Goal: Task Accomplishment & Management: Use online tool/utility

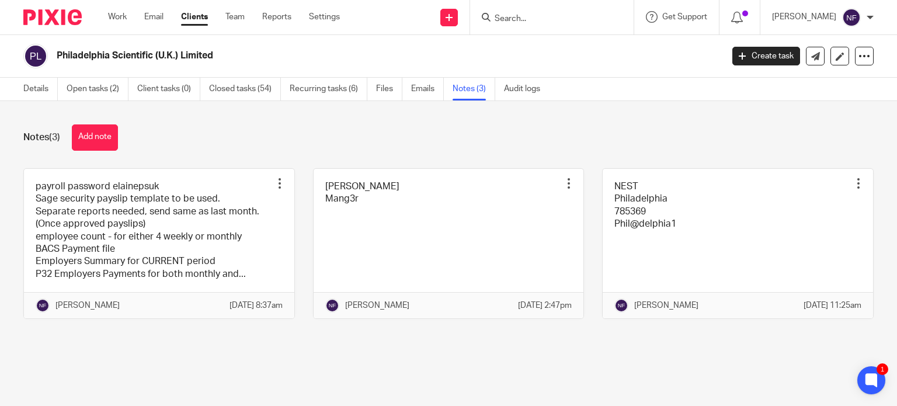
click at [546, 15] on input "Search" at bounding box center [545, 19] width 105 height 11
click at [322, 20] on link "Settings" at bounding box center [324, 17] width 31 height 12
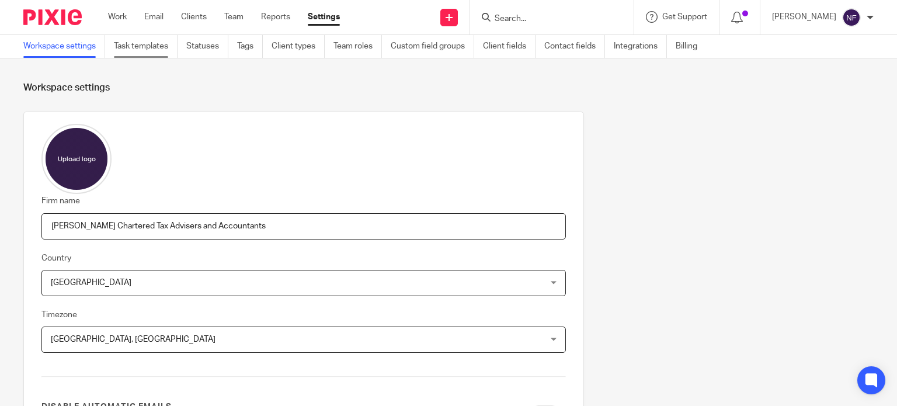
click at [128, 54] on link "Task templates" at bounding box center [146, 46] width 64 height 23
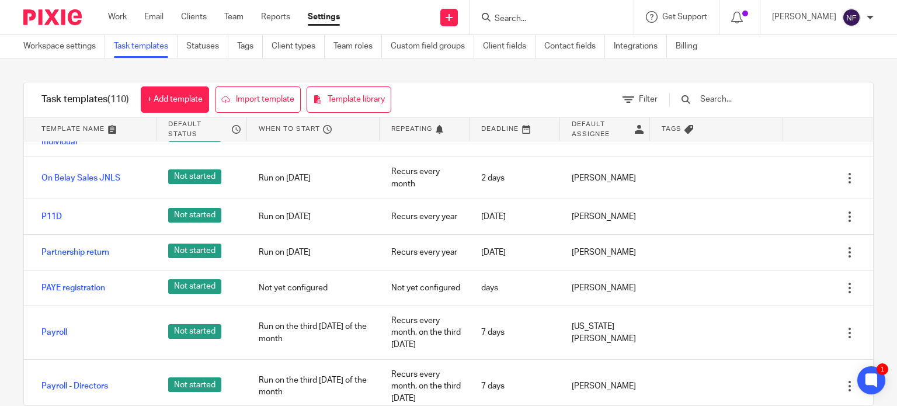
scroll to position [2452, 0]
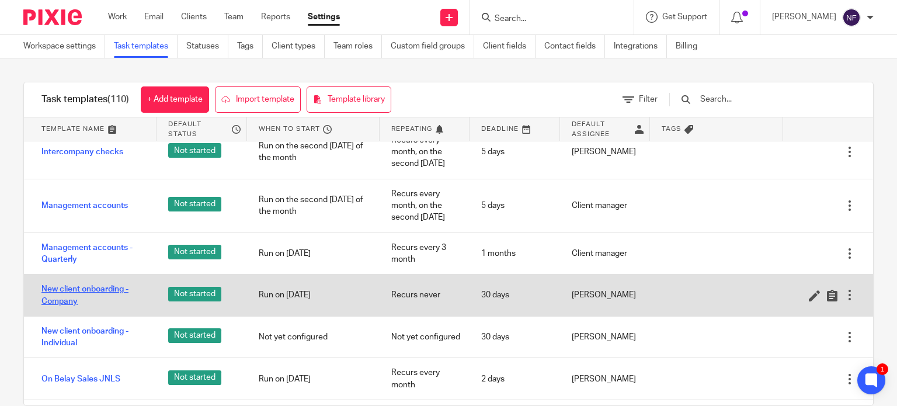
click at [67, 297] on link "New client onboarding - Company" at bounding box center [92, 295] width 103 height 24
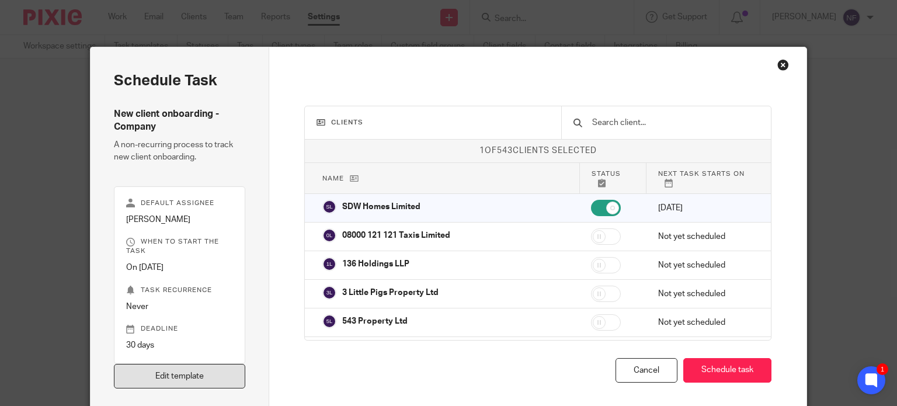
click at [195, 381] on link "Edit template" at bounding box center [180, 376] width 132 height 25
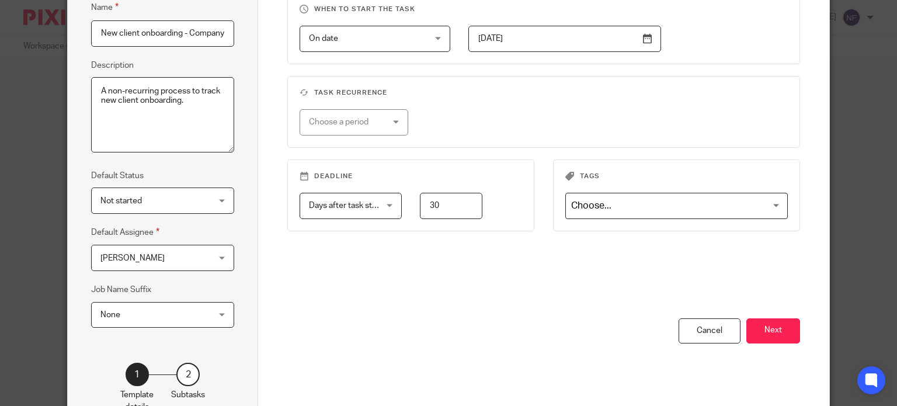
scroll to position [175, 0]
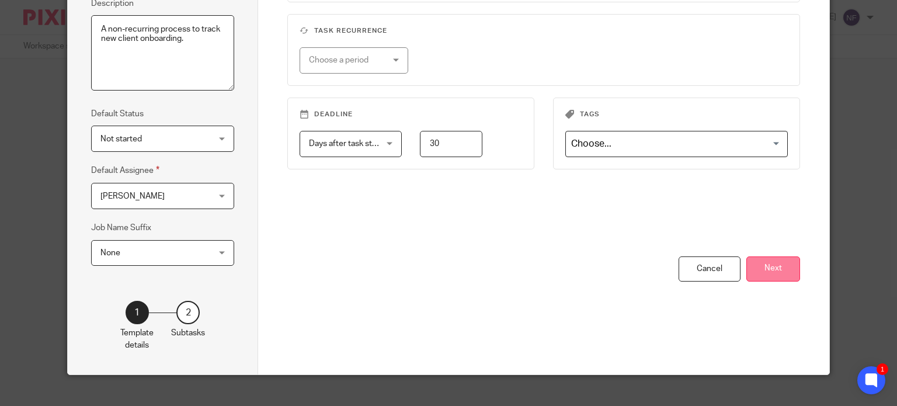
click at [770, 266] on button "Next" at bounding box center [773, 268] width 54 height 25
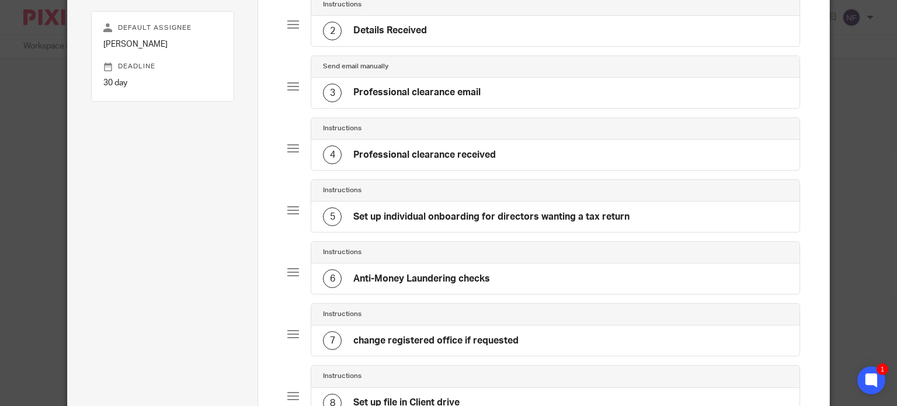
scroll to position [0, 0]
click at [486, 89] on div "3 Professional clearance email" at bounding box center [555, 93] width 488 height 30
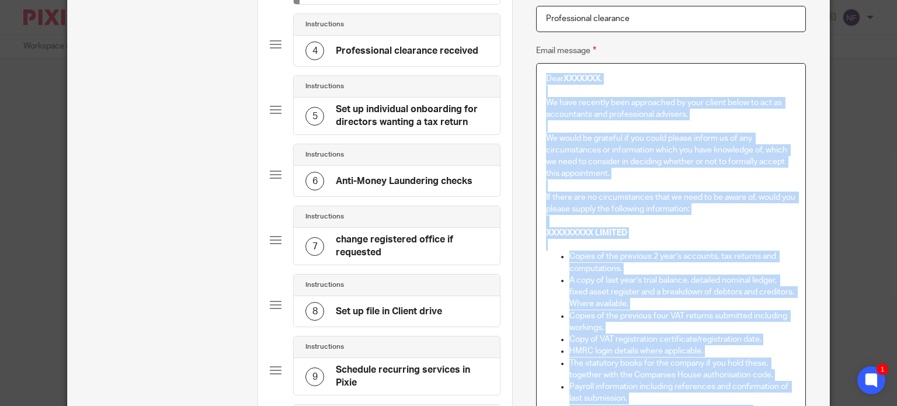
scroll to position [240, 0]
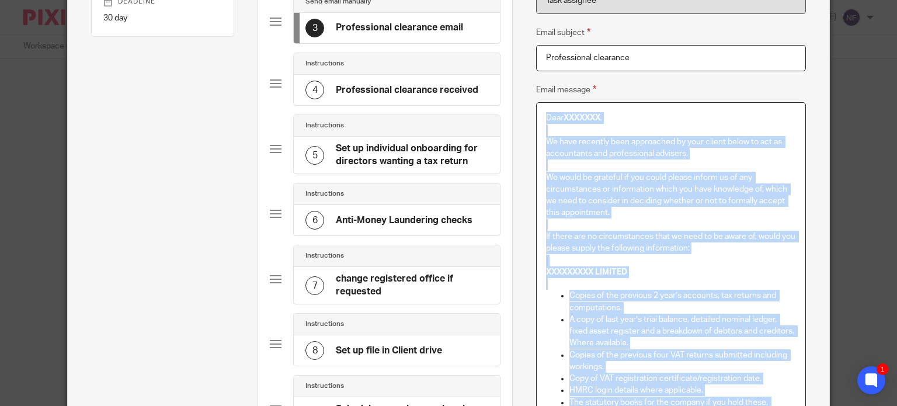
drag, startPoint x: 653, startPoint y: 218, endPoint x: 537, endPoint y: 111, distance: 157.4
click at [537, 111] on div "Dear XXXXXXX , We have recently been approached by your client below to act as …" at bounding box center [670, 310] width 269 height 414
copy div "Lore IPSUMDO , Si amet consecte adip elitseddoe te inci utlabo etdol ma ali en …"
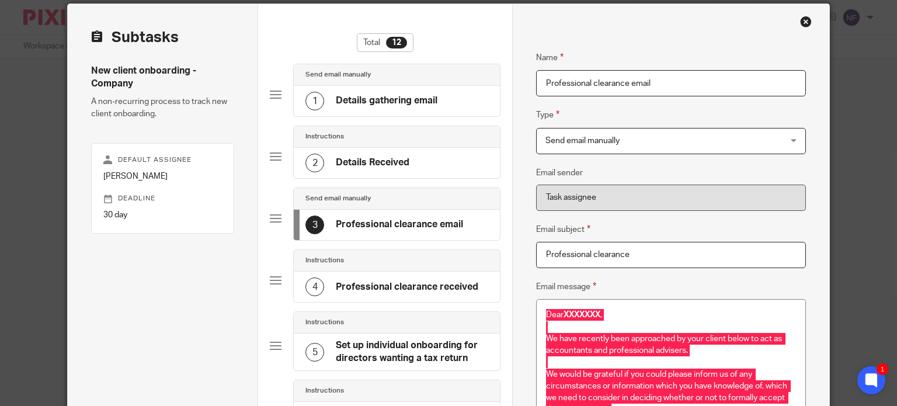
scroll to position [0, 0]
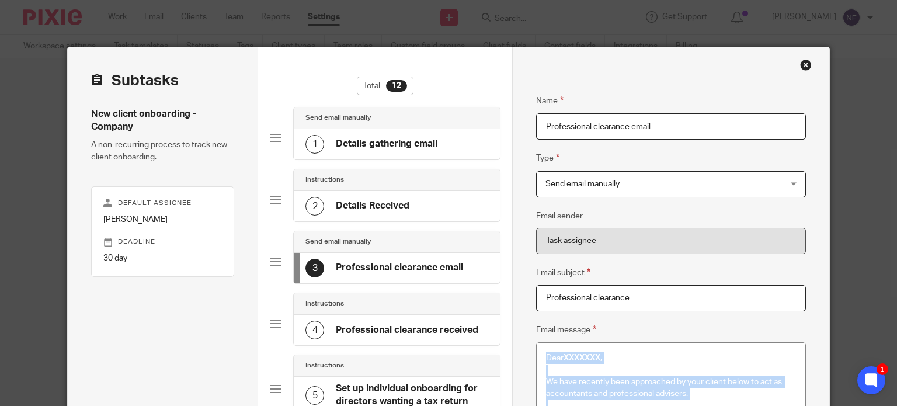
click at [806, 67] on div "Close this dialog window" at bounding box center [806, 65] width 12 height 12
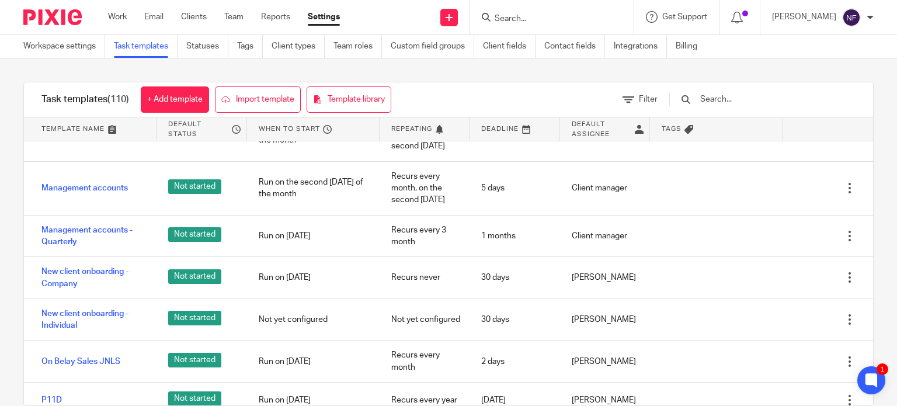
scroll to position [2452, 0]
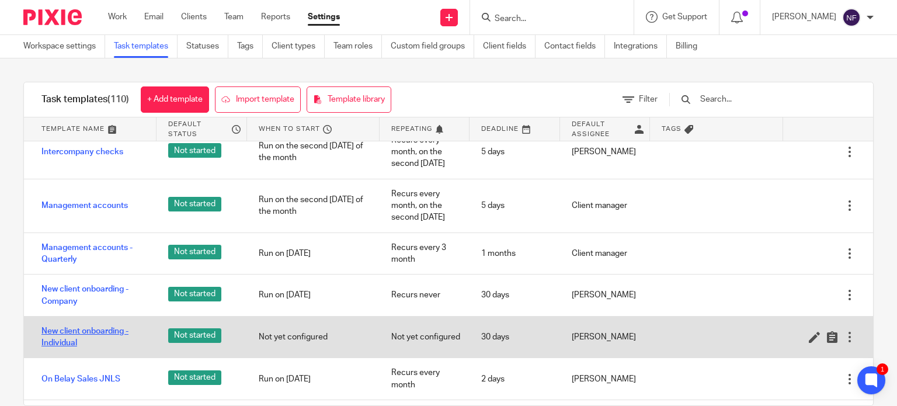
click at [109, 326] on link "New client onboarding - Individual" at bounding box center [92, 337] width 103 height 24
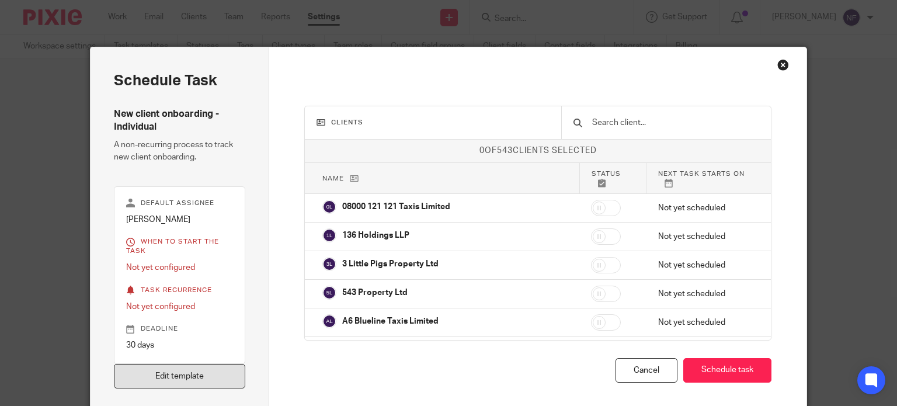
click at [211, 377] on link "Edit template" at bounding box center [180, 376] width 132 height 25
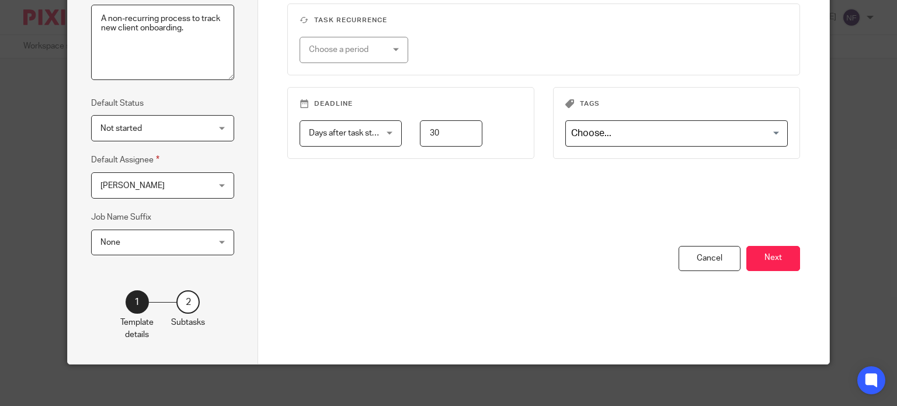
scroll to position [189, 0]
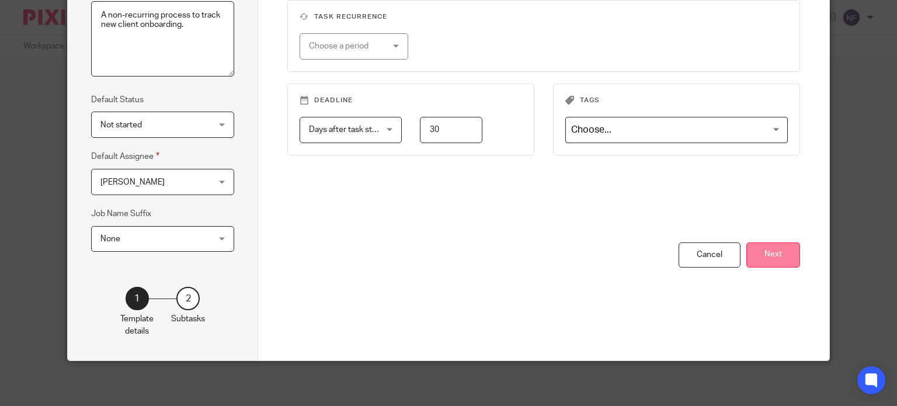
click at [767, 259] on button "Next" at bounding box center [773, 254] width 54 height 25
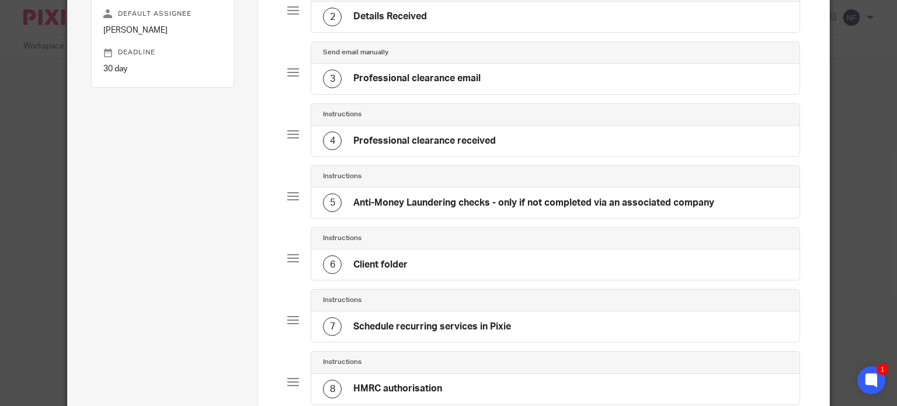
click at [392, 135] on h4 "Professional clearance received" at bounding box center [424, 141] width 142 height 12
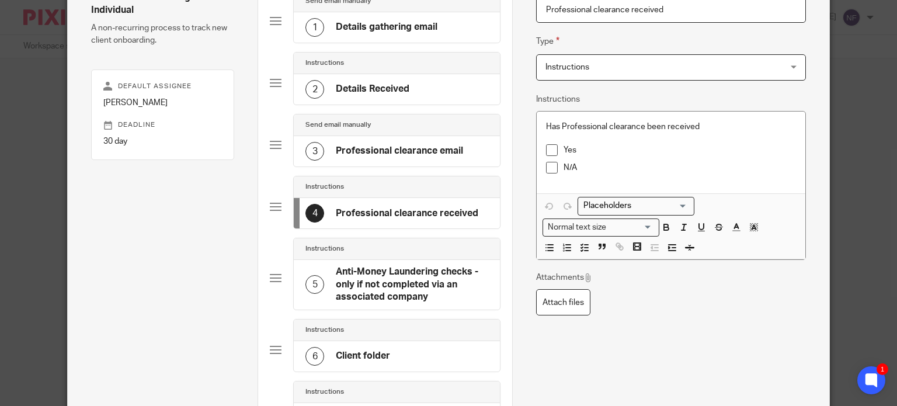
click at [390, 154] on h4 "Professional clearance email" at bounding box center [399, 151] width 127 height 12
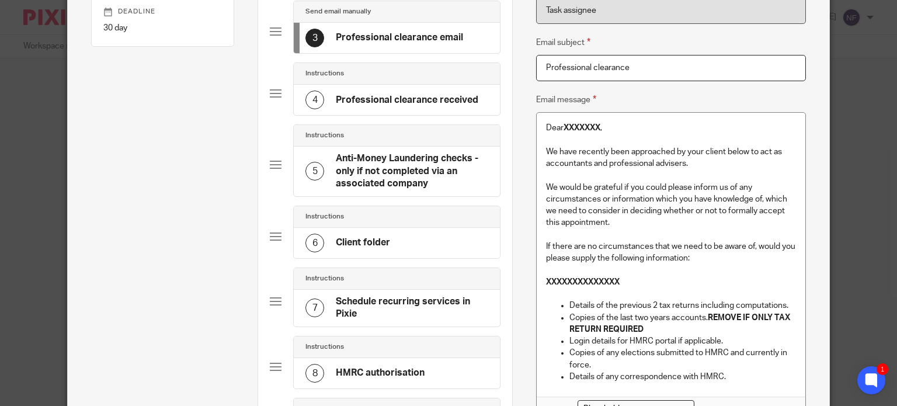
scroll to position [288, 0]
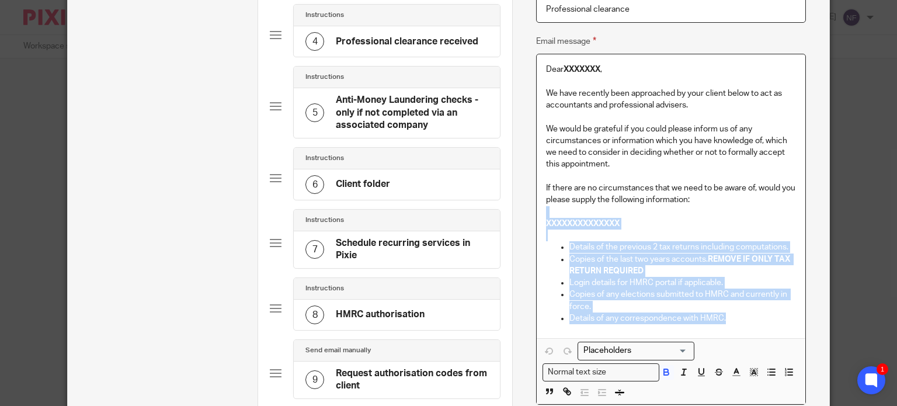
drag, startPoint x: 721, startPoint y: 317, endPoint x: 532, endPoint y: 211, distance: 216.1
click at [536, 211] on div "Dear XXXXXXX , We have recently been approached by your client below to act as …" at bounding box center [670, 196] width 269 height 284
copy div "XXXXXXXXXXXXXX Details of the previous 2 tax returns including computations. Co…"
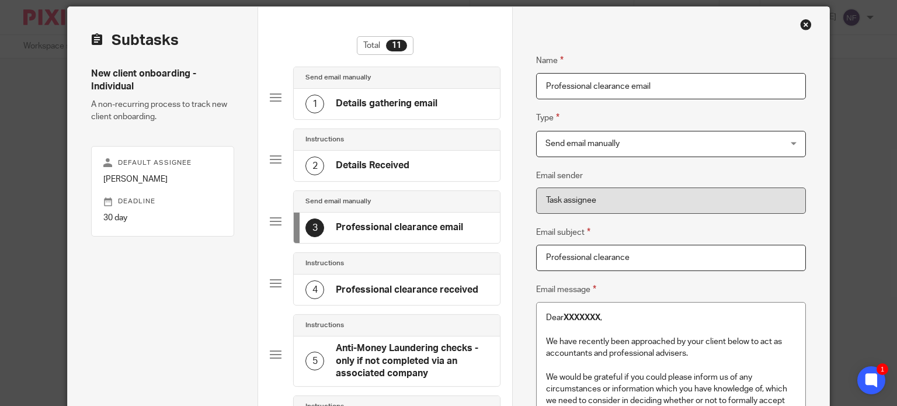
scroll to position [0, 0]
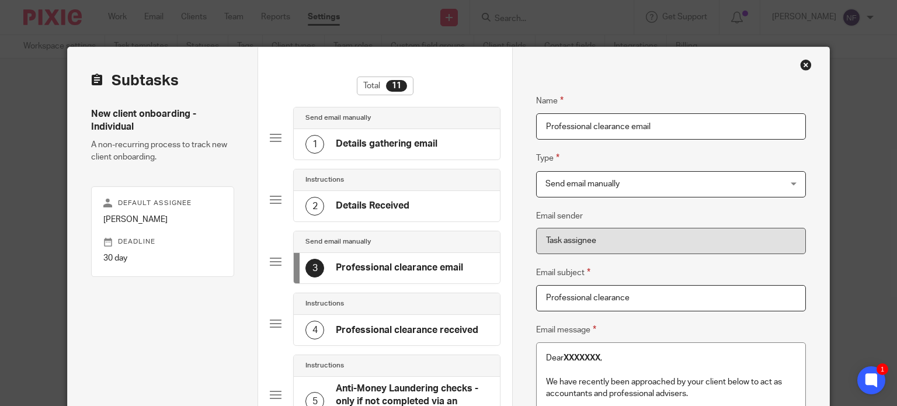
click at [800, 65] on div "Close this dialog window" at bounding box center [806, 65] width 12 height 12
